Goal: Navigation & Orientation: Find specific page/section

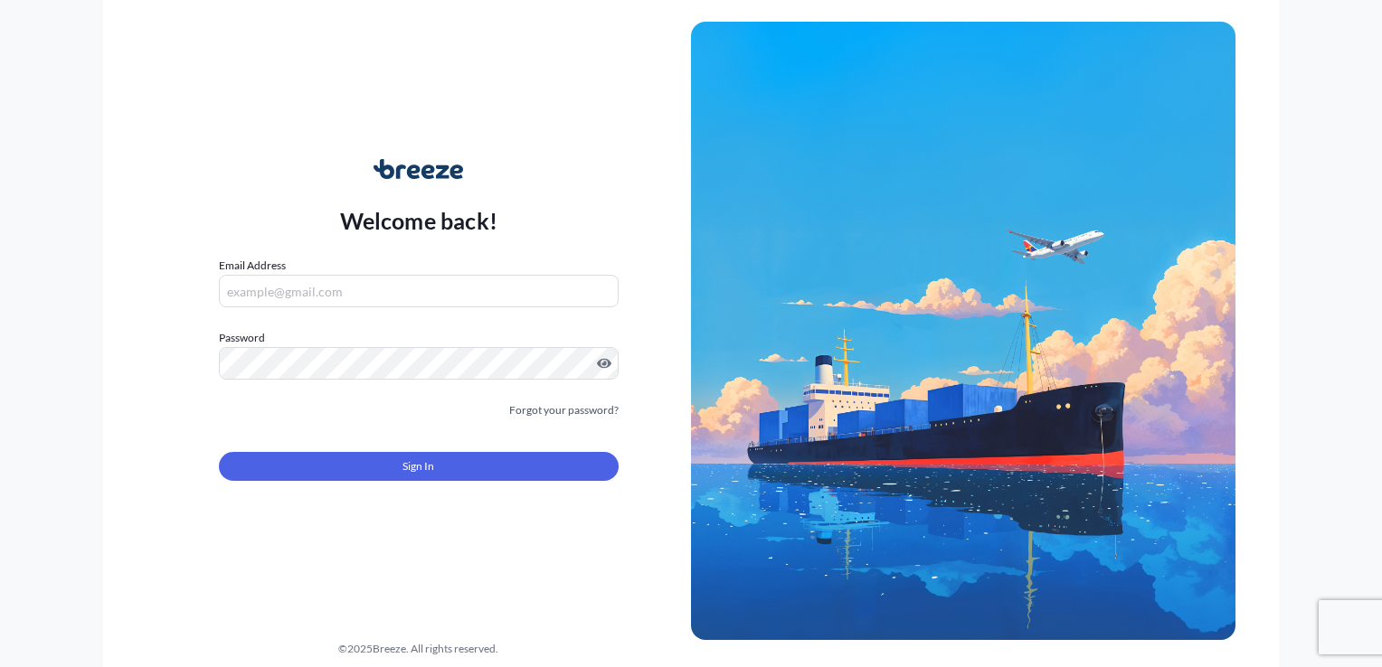
type input "[PERSON_NAME][EMAIL_ADDRESS][DOMAIN_NAME]"
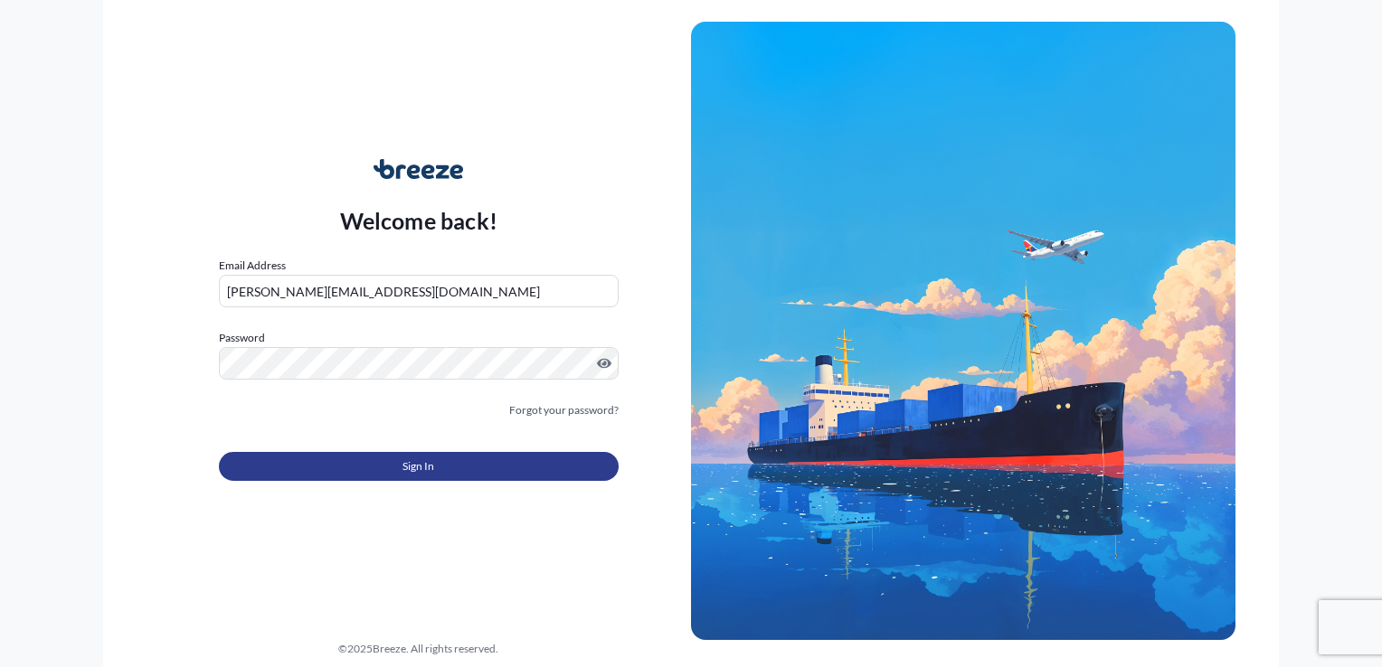
click at [409, 468] on span "Sign In" at bounding box center [418, 467] width 32 height 18
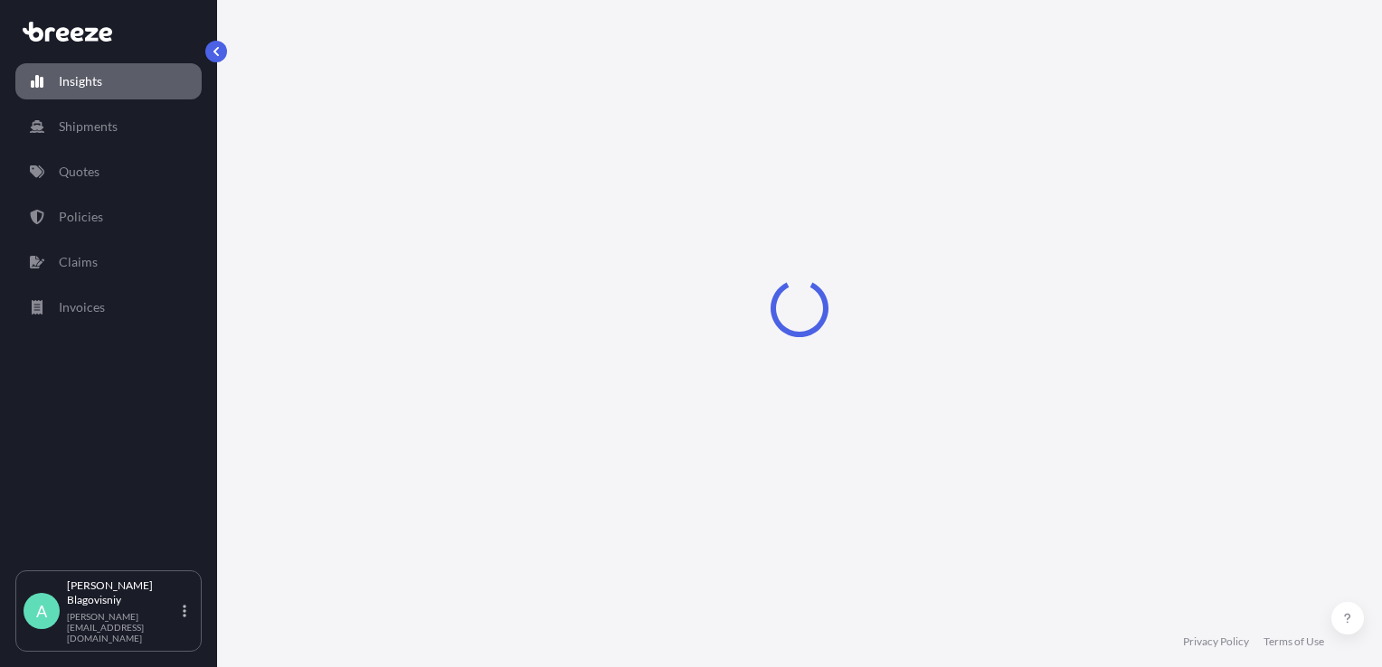
select select "2025"
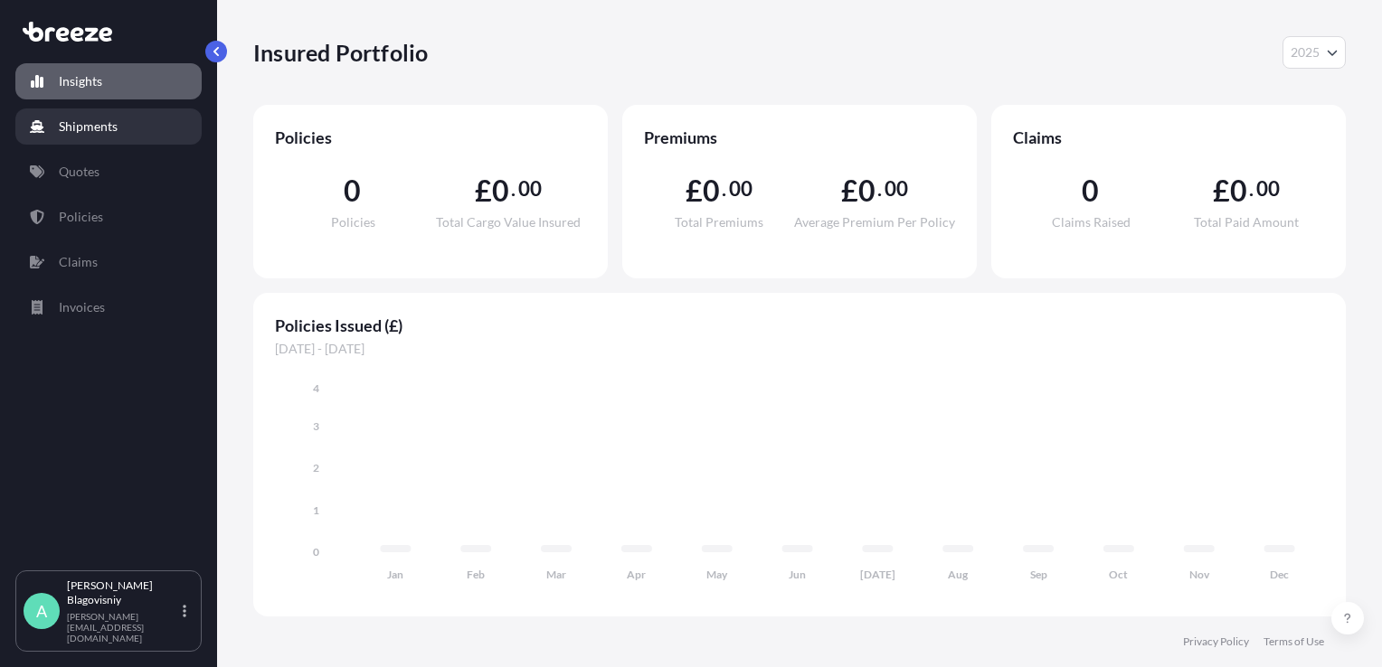
click at [100, 126] on p "Shipments" at bounding box center [88, 127] width 59 height 18
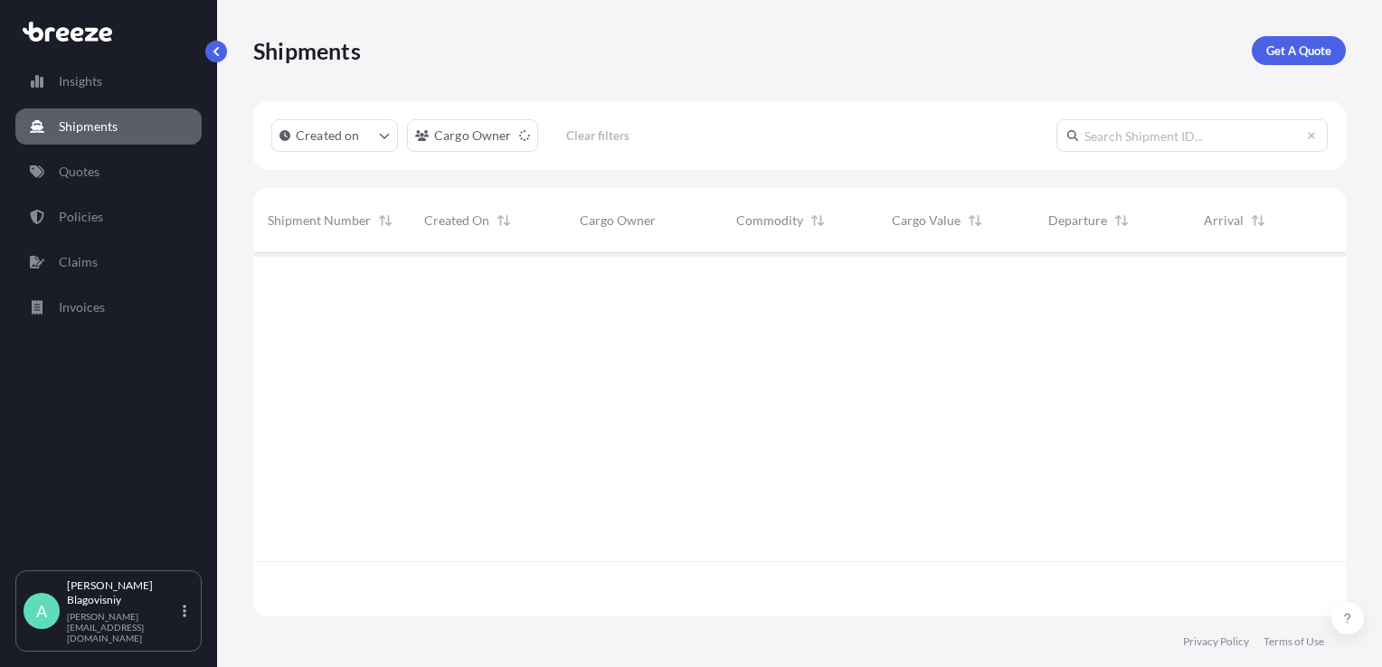
scroll to position [415, 1078]
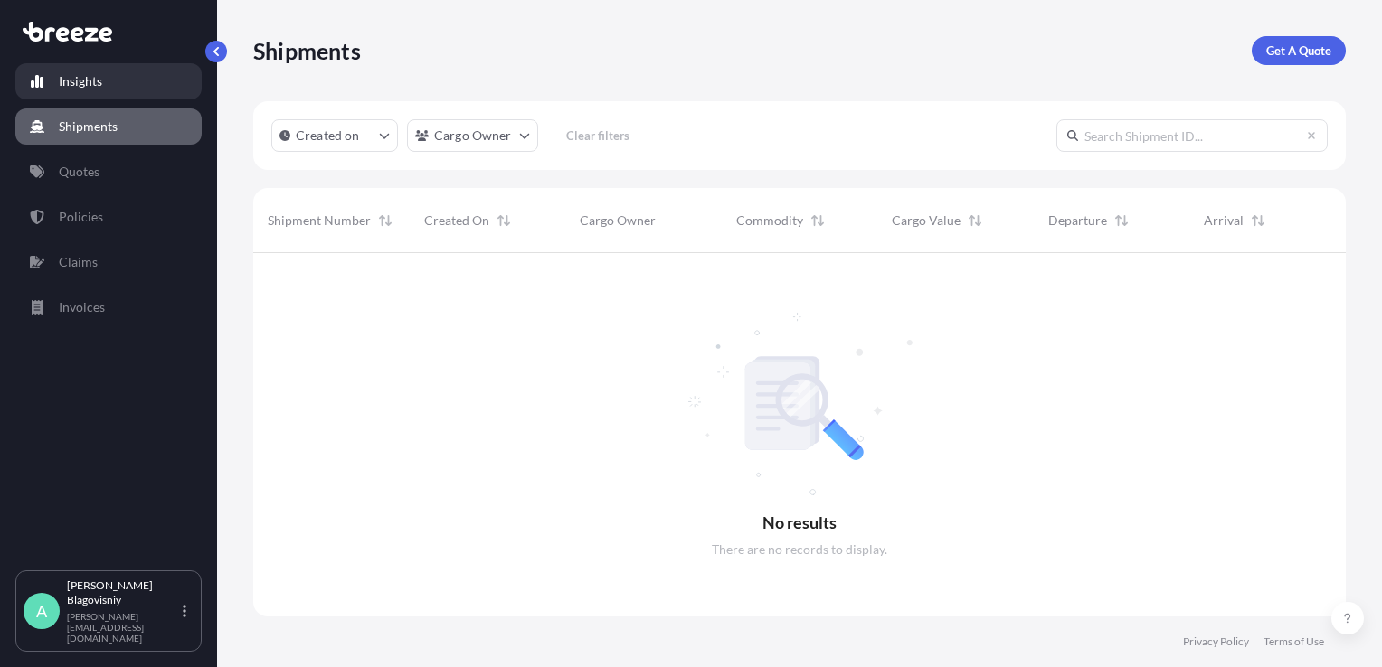
click at [102, 85] on link "Insights" at bounding box center [108, 81] width 186 height 36
select select "2025"
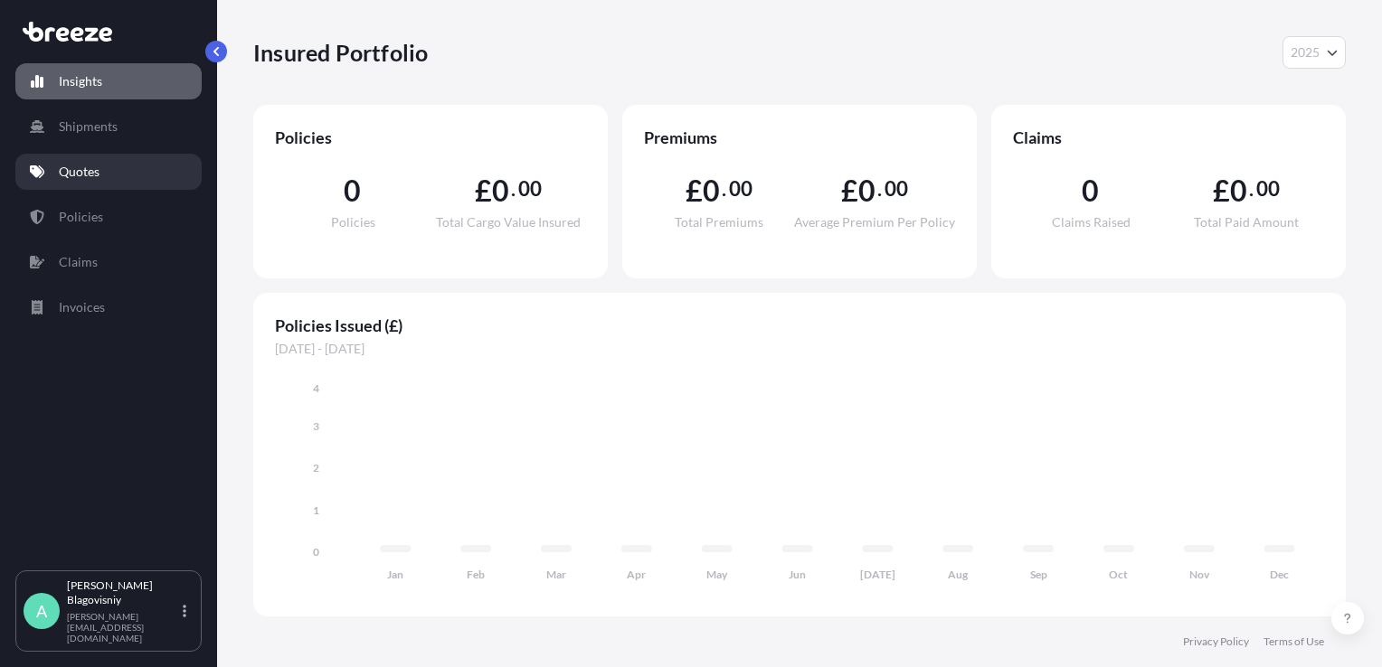
click at [87, 182] on link "Quotes" at bounding box center [108, 172] width 186 height 36
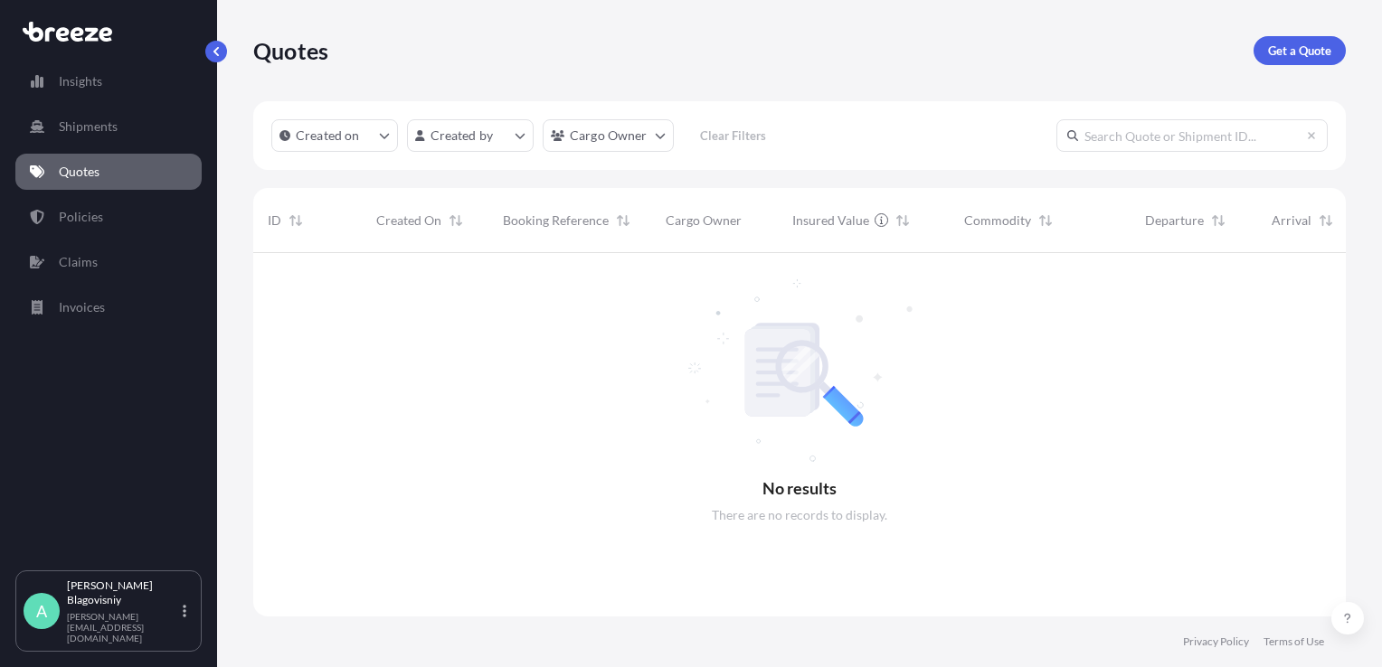
scroll to position [415, 1078]
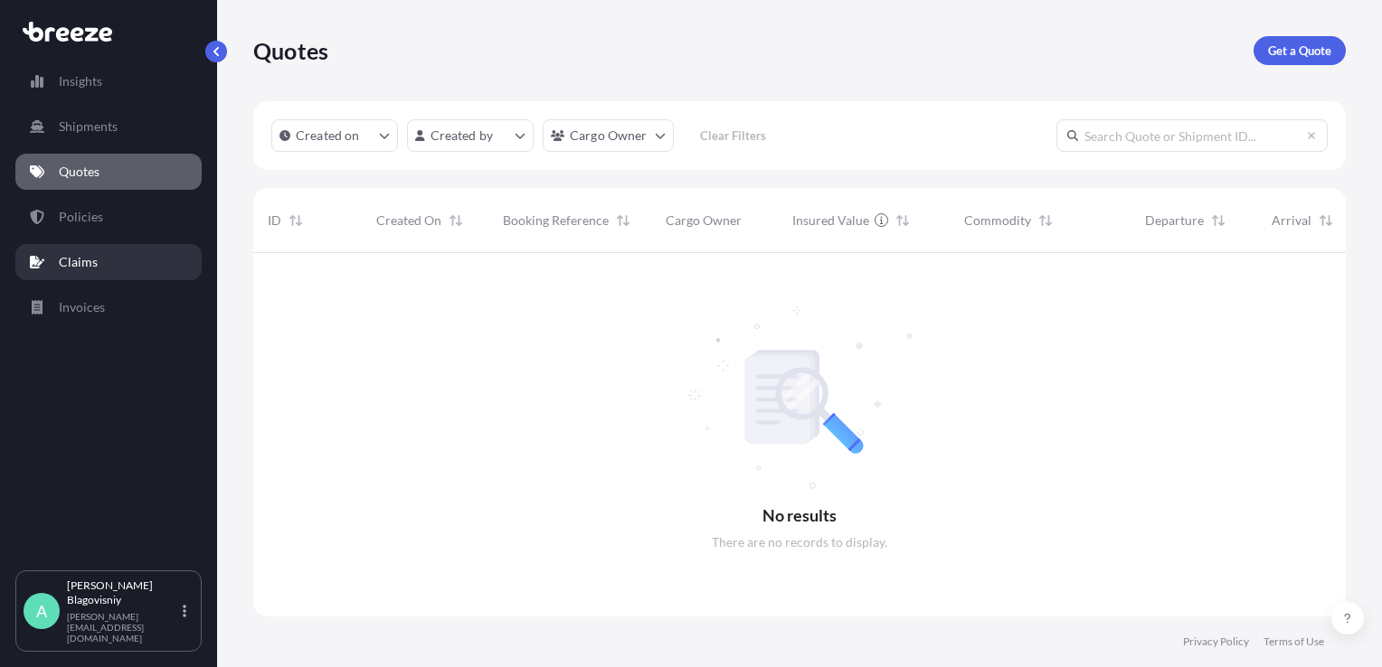
click at [90, 270] on p "Claims" at bounding box center [78, 262] width 39 height 18
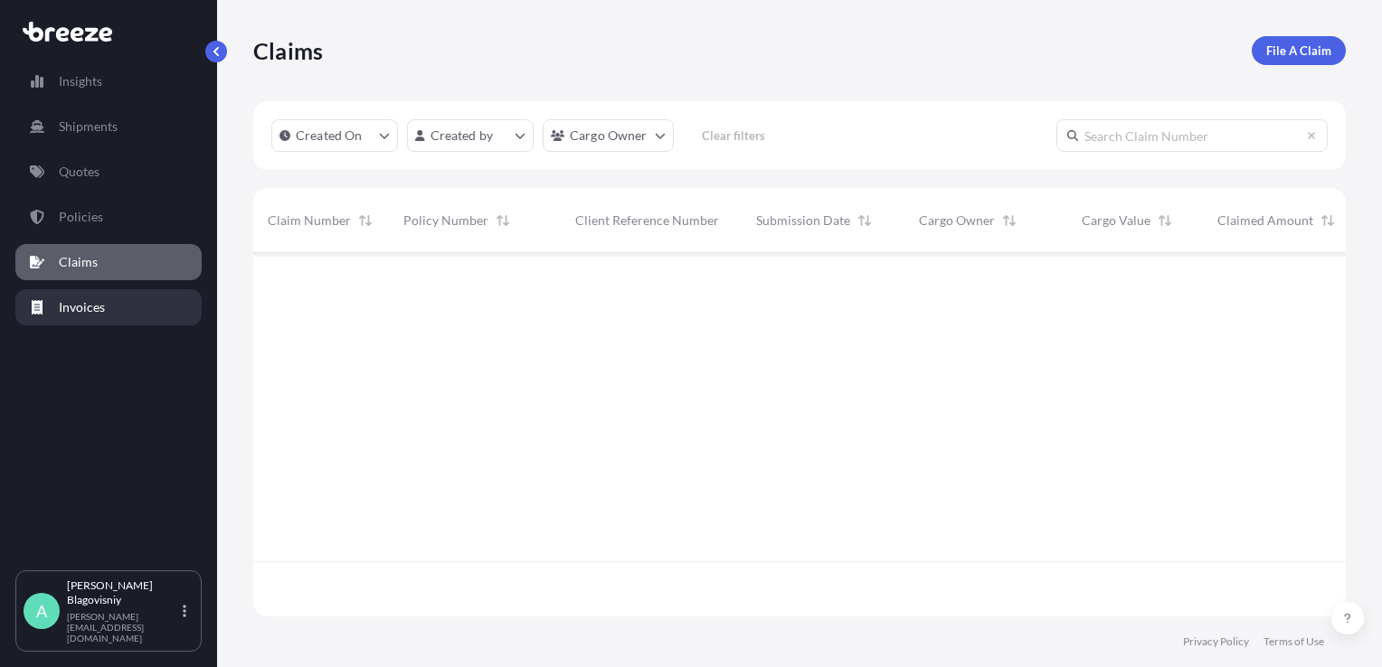
scroll to position [415, 1078]
click at [76, 312] on p "Invoices" at bounding box center [82, 307] width 46 height 18
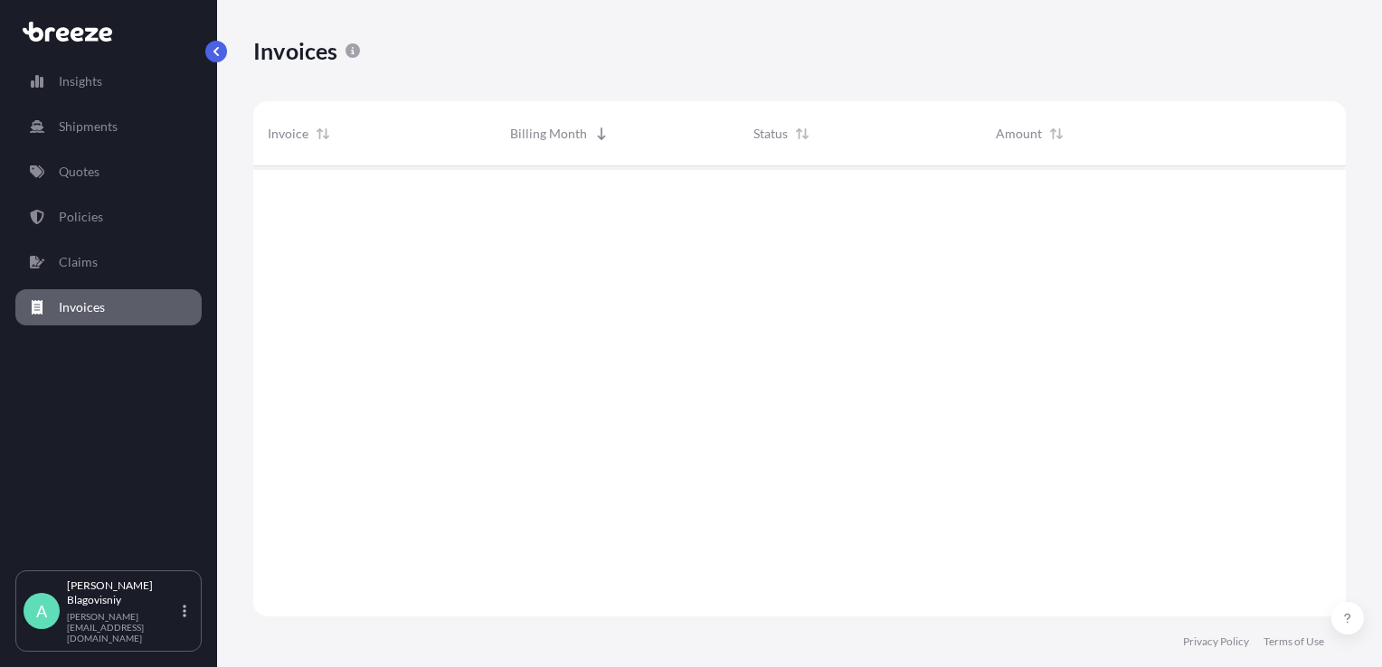
scroll to position [502, 1078]
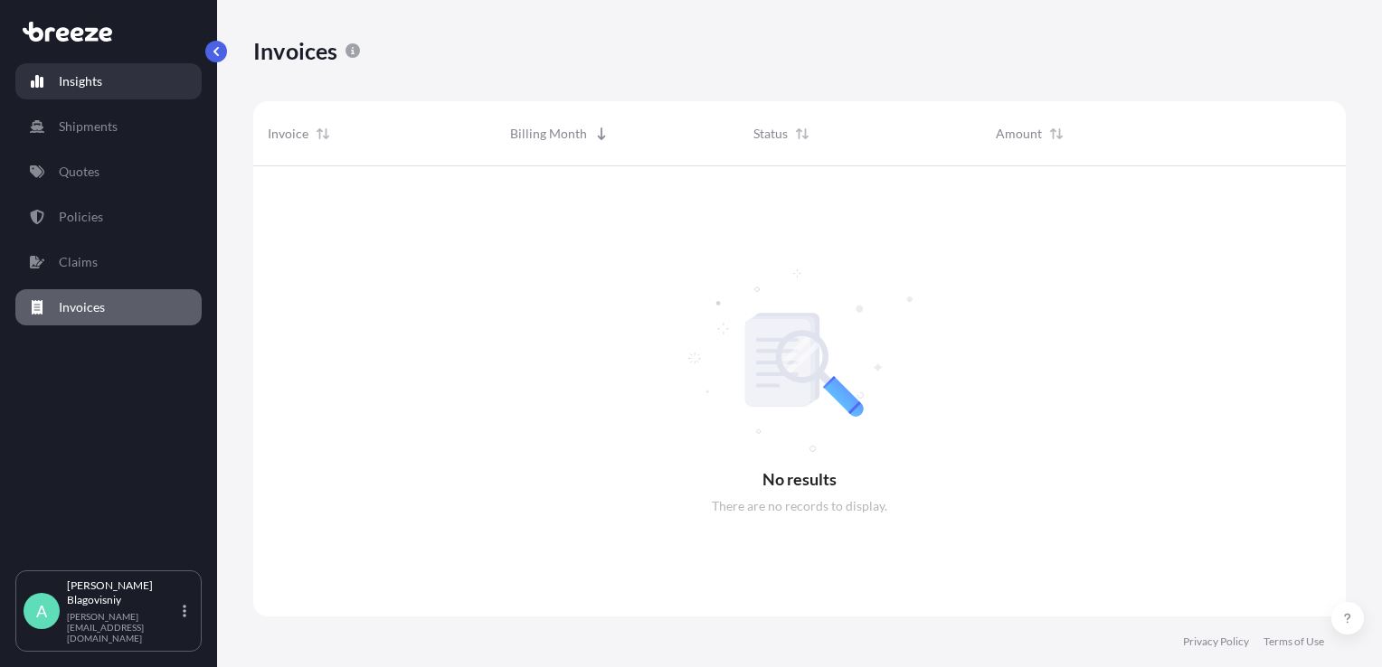
click at [90, 89] on p "Insights" at bounding box center [80, 81] width 43 height 18
select select "2025"
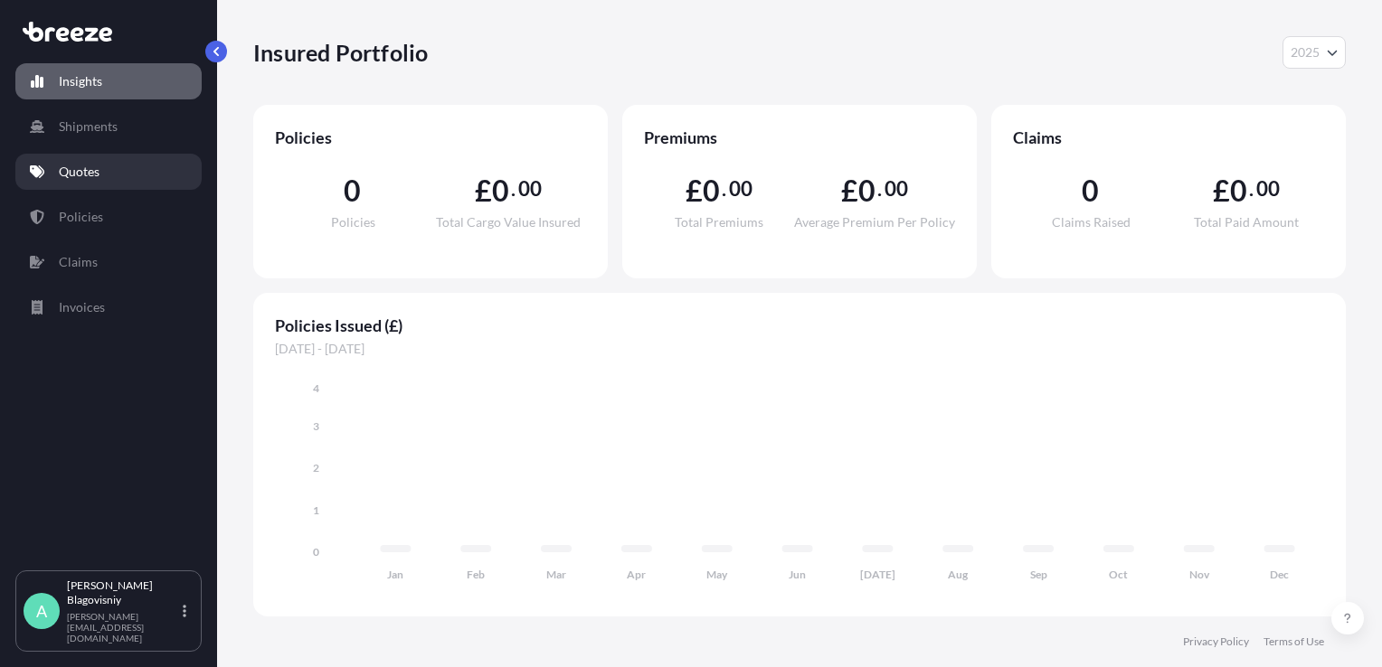
click at [99, 154] on link "Quotes" at bounding box center [108, 172] width 186 height 36
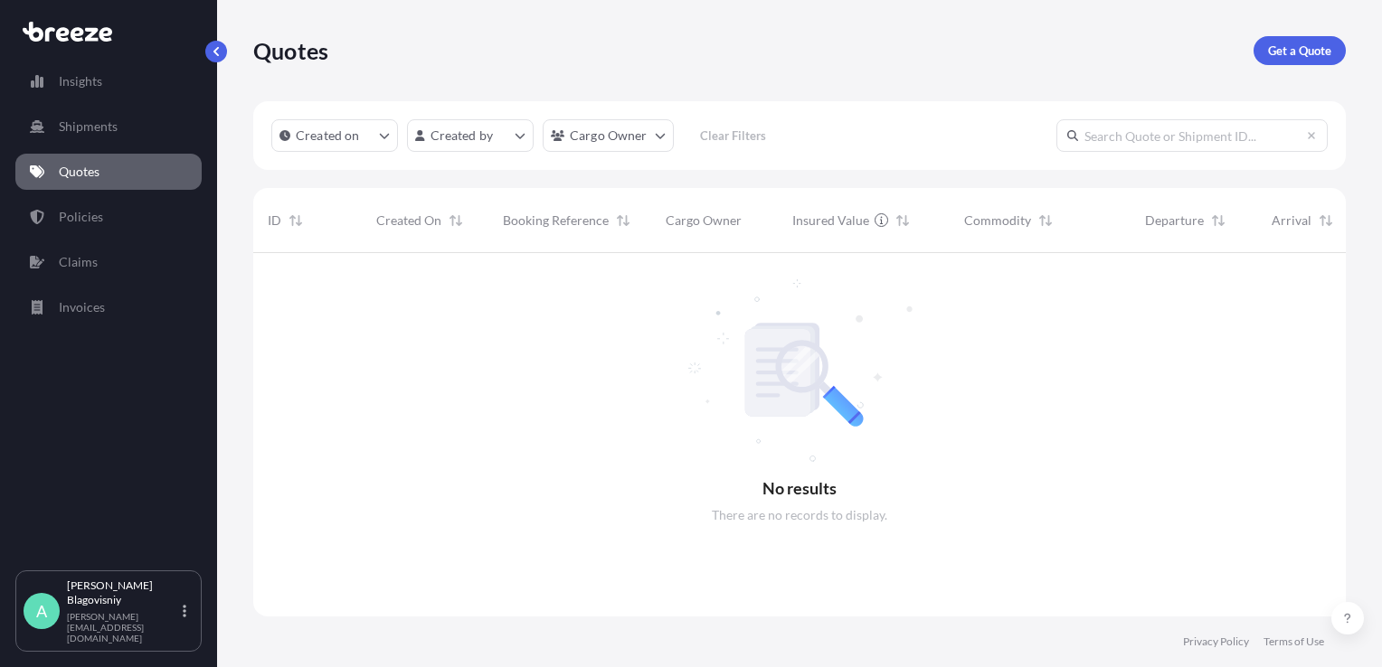
scroll to position [415, 1078]
